Goal: Task Accomplishment & Management: Use online tool/utility

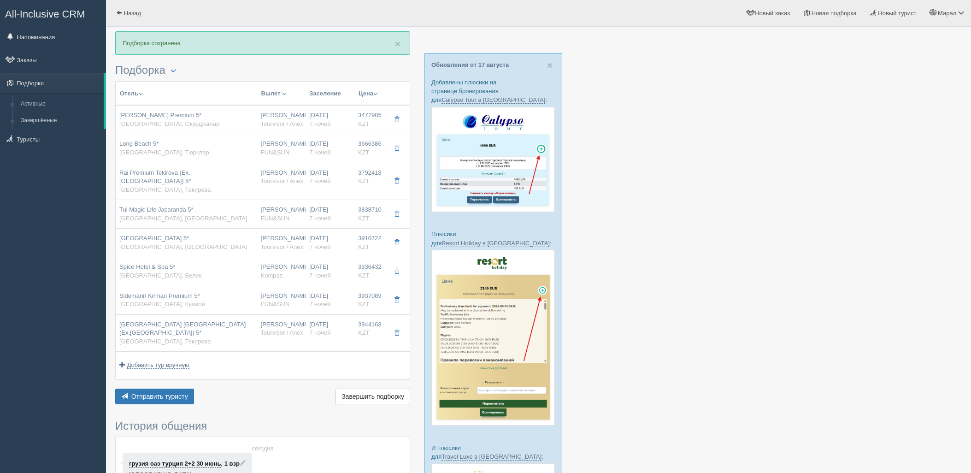
scroll to position [51, 0]
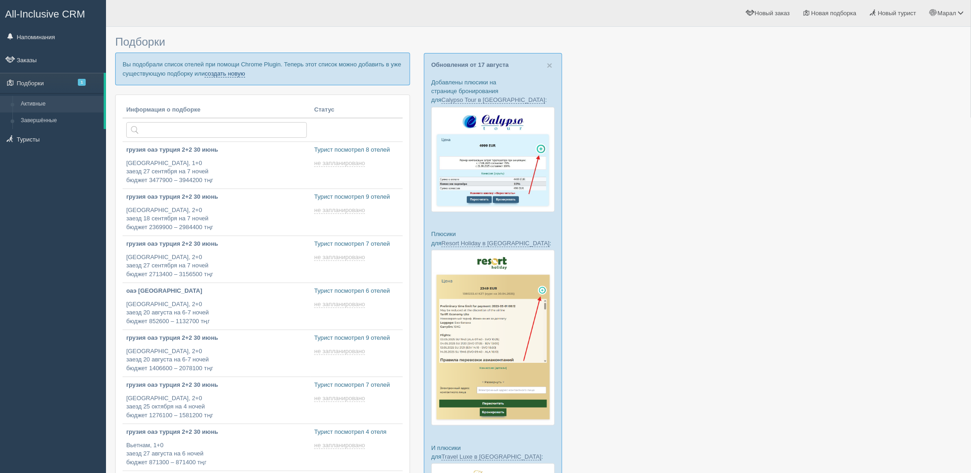
click at [218, 76] on link "создать новую" at bounding box center [225, 73] width 41 height 7
type input "2025-08-18 14:50"
type input "2025-08-18 19:25"
type input "2025-08-18 18:15"
type input "2025-08-18 17:05"
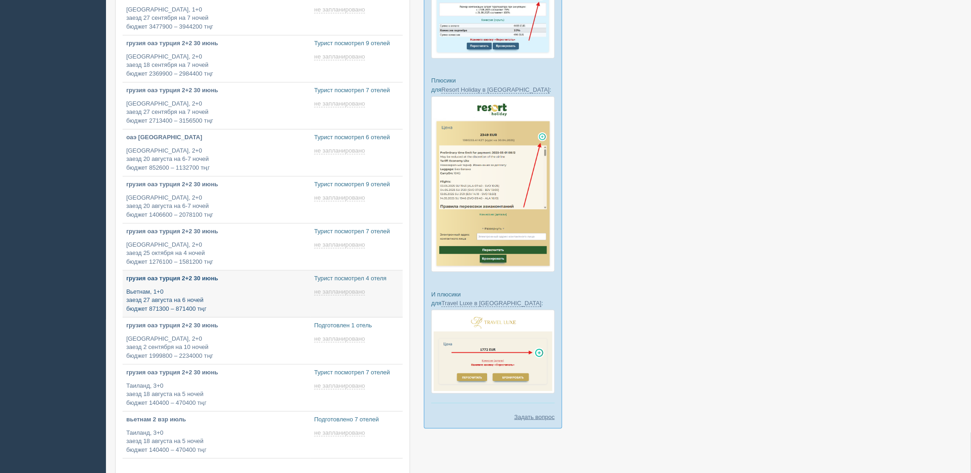
scroll to position [154, 0]
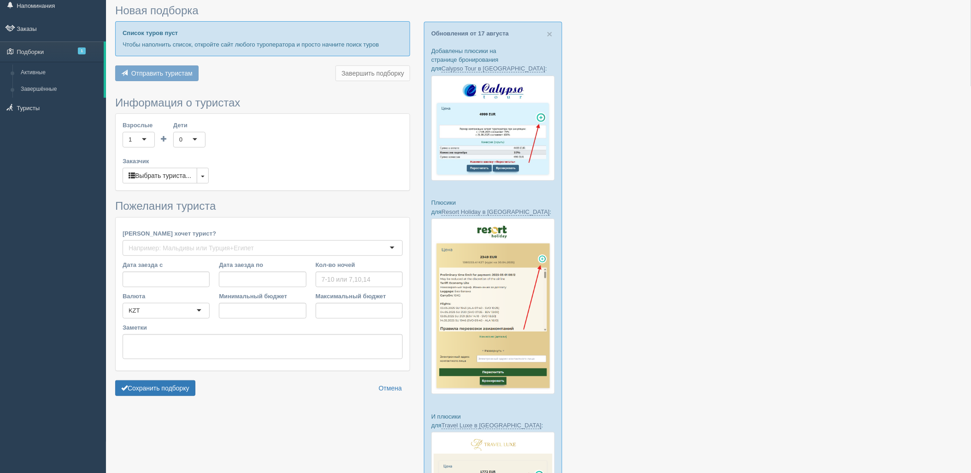
type input "8"
type input "1950500"
type input "1950600"
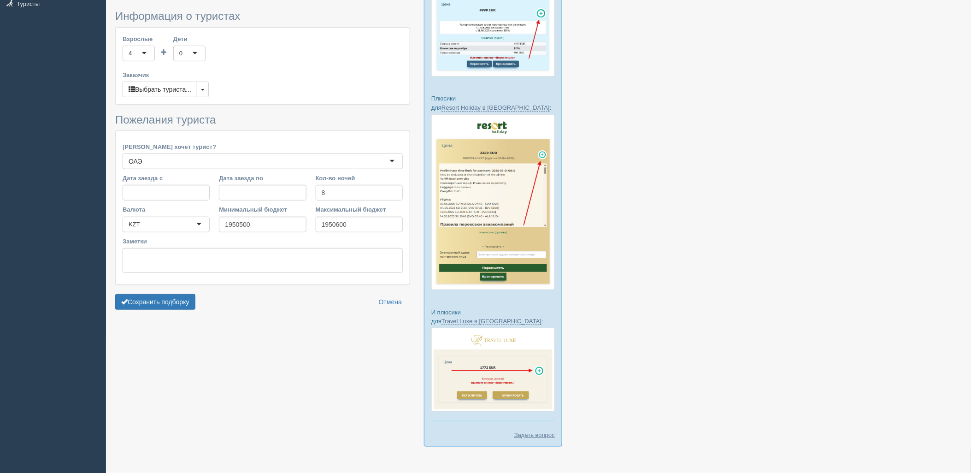
scroll to position [142, 0]
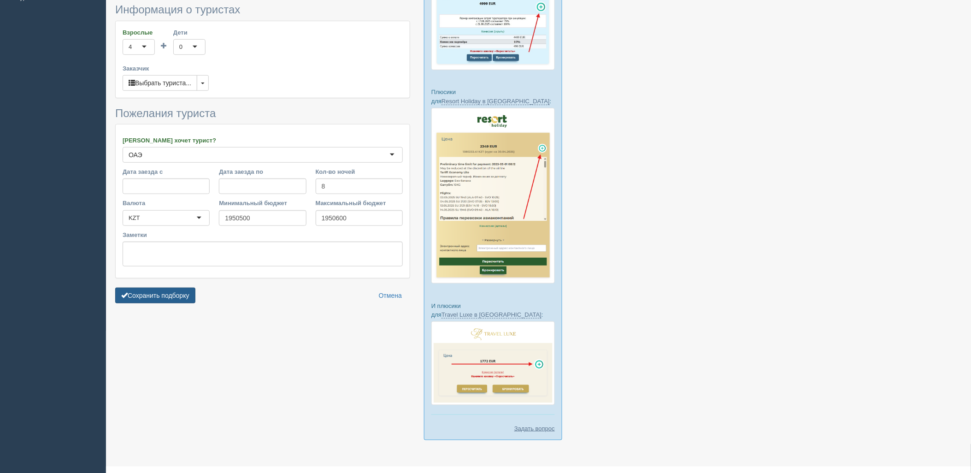
drag, startPoint x: 169, startPoint y: 306, endPoint x: 172, endPoint y: 301, distance: 6.4
click at [169, 305] on form "Информация о туристах Взрослые 4 4 1 2 3 4 5 6 7 8 9 10 11 12 13 14 15 16 17 18…" at bounding box center [262, 156] width 295 height 304
click at [174, 301] on button "Сохранить подборку" at bounding box center [155, 296] width 80 height 16
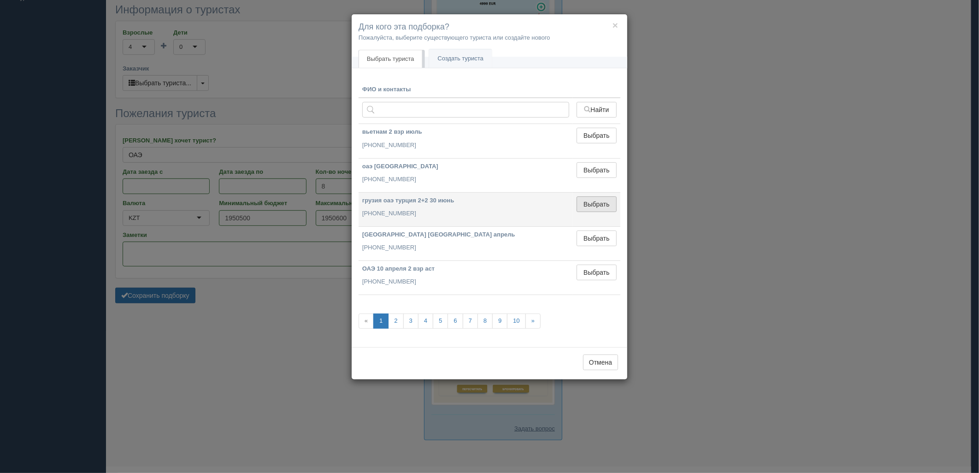
click at [609, 200] on button "Выбрать" at bounding box center [597, 204] width 40 height 16
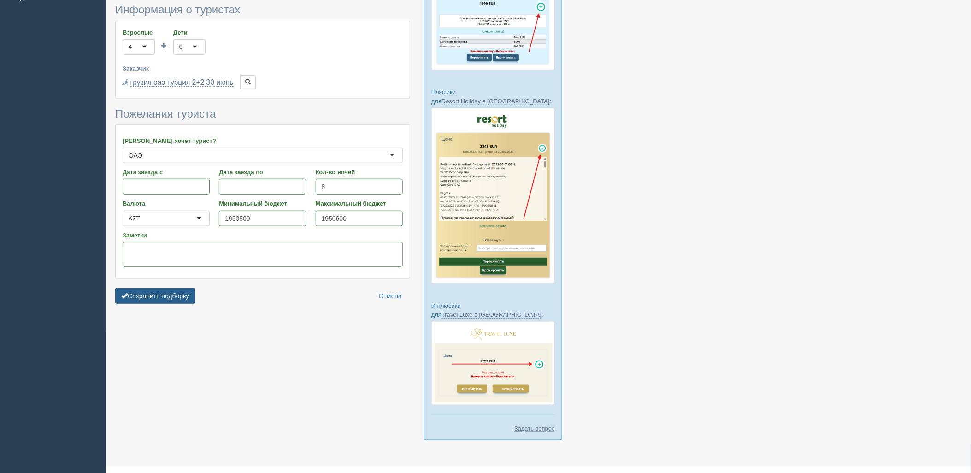
click at [171, 301] on button "Сохранить подборку" at bounding box center [155, 296] width 80 height 16
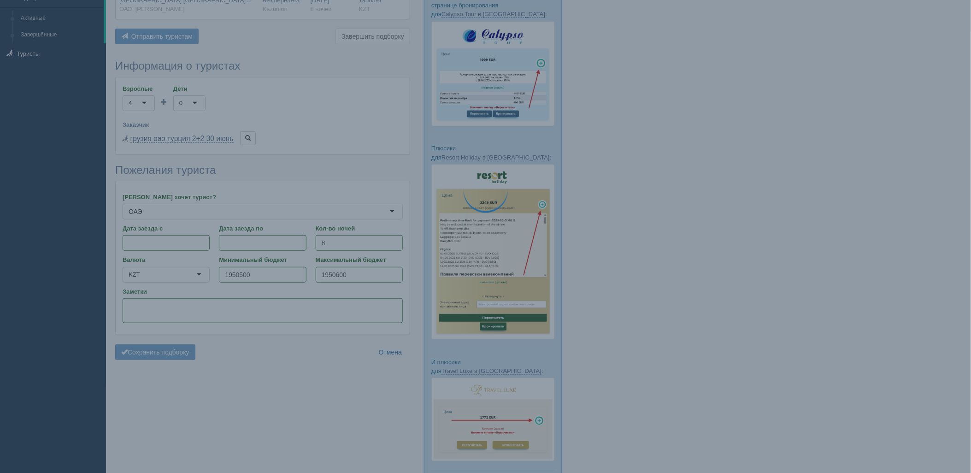
scroll to position [0, 0]
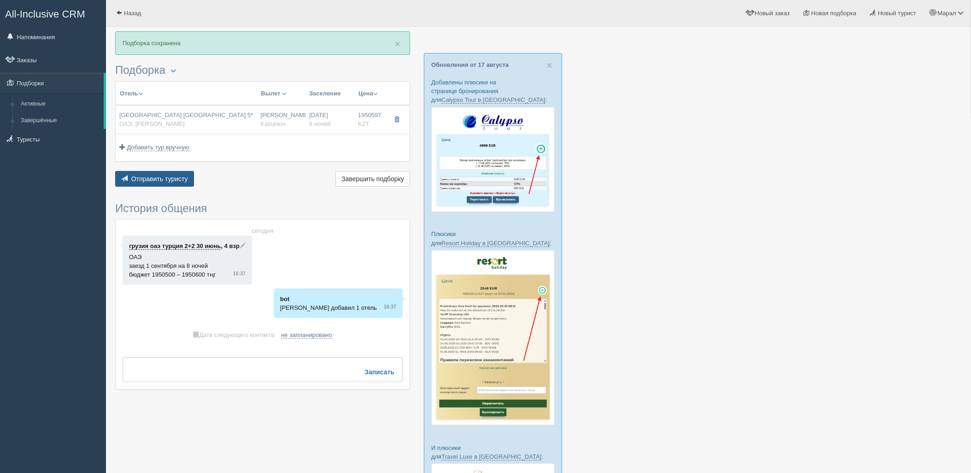
click at [146, 180] on span "Отправить туристу" at bounding box center [159, 178] width 57 height 7
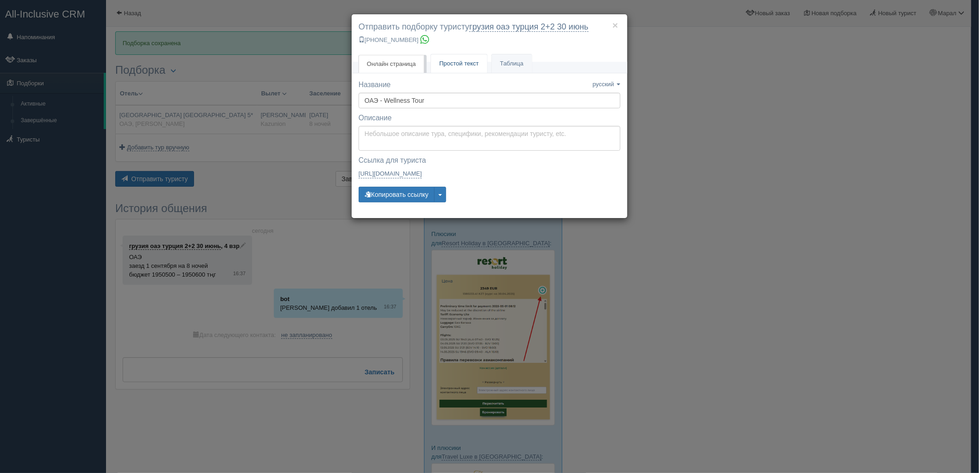
click at [444, 70] on link "Простой текст Текст" at bounding box center [459, 63] width 56 height 19
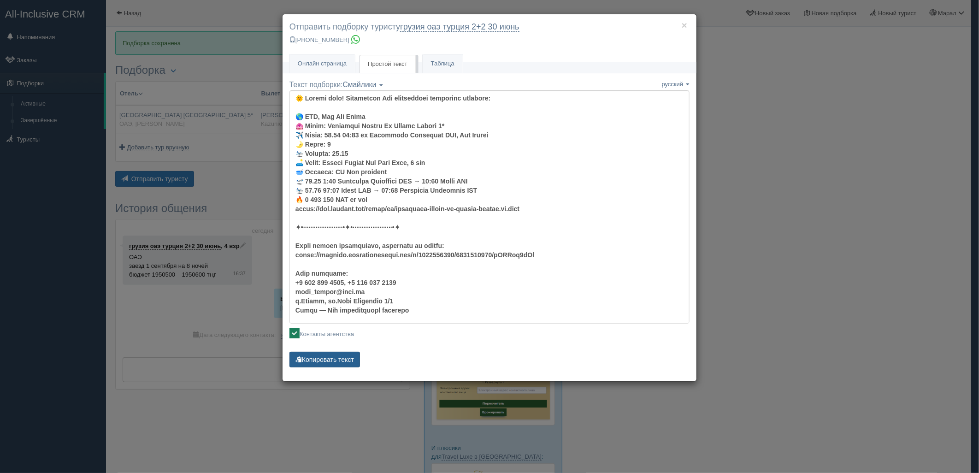
click at [312, 362] on button "Копировать текст" at bounding box center [324, 360] width 71 height 16
click at [226, 192] on div "× Отправить подборку туристу грузия оаэ турция 2+2 30 июнь +7 701 880 5580 Онла…" at bounding box center [489, 236] width 979 height 473
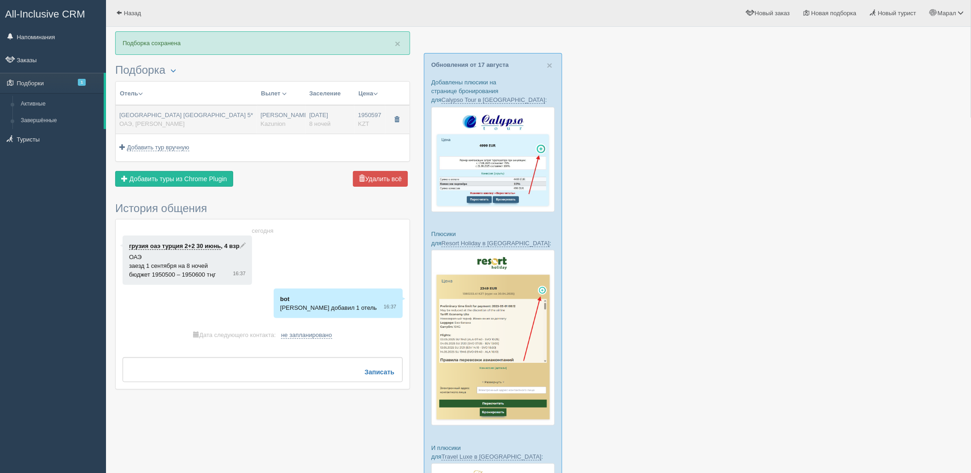
click at [400, 118] on button "button" at bounding box center [397, 120] width 16 height 14
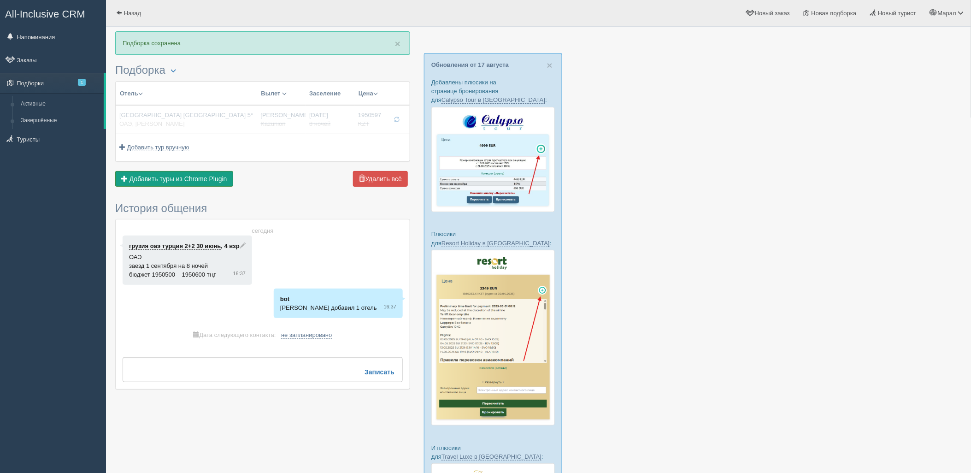
click at [160, 177] on span "Добавить туры из Chrome Plugin" at bounding box center [179, 178] width 98 height 7
click at [172, 181] on span "Отправить туристу" at bounding box center [159, 178] width 57 height 7
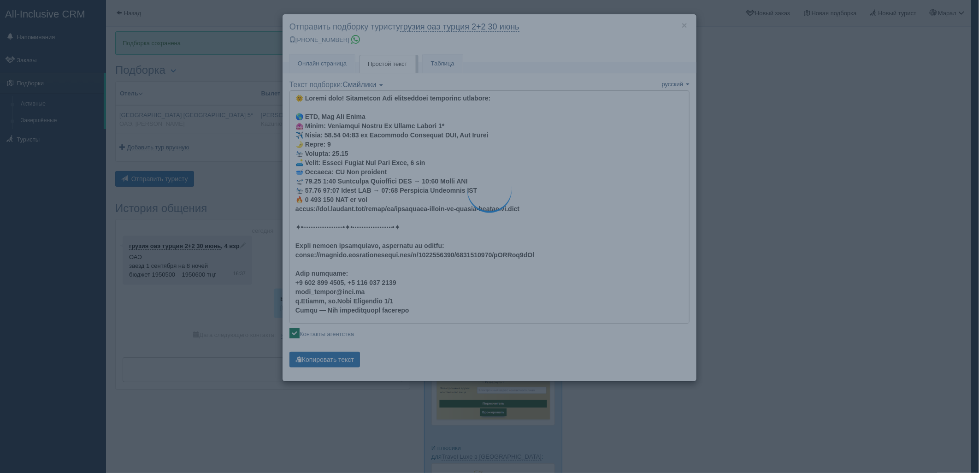
type textarea "🌞 Добрый день! Предлагаем Вам рассмотреть следующие варианты: 🌎 ОАЭ, Рас Аль Ха…"
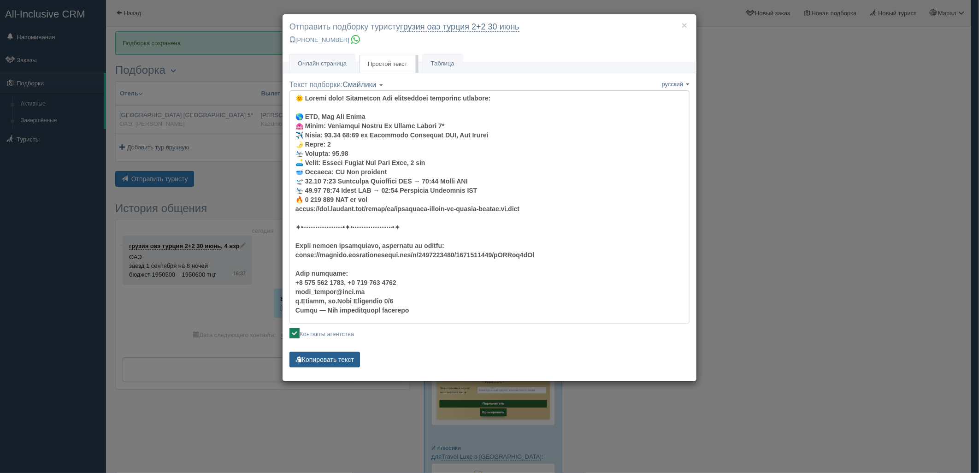
click at [325, 357] on button "Копировать текст" at bounding box center [324, 360] width 71 height 16
click at [865, 243] on div "× Отправить подборку туристу грузия оаэ турция 2+2 30 июнь +7 701 880 5580 Онла…" at bounding box center [489, 236] width 979 height 473
